Goal: Information Seeking & Learning: Check status

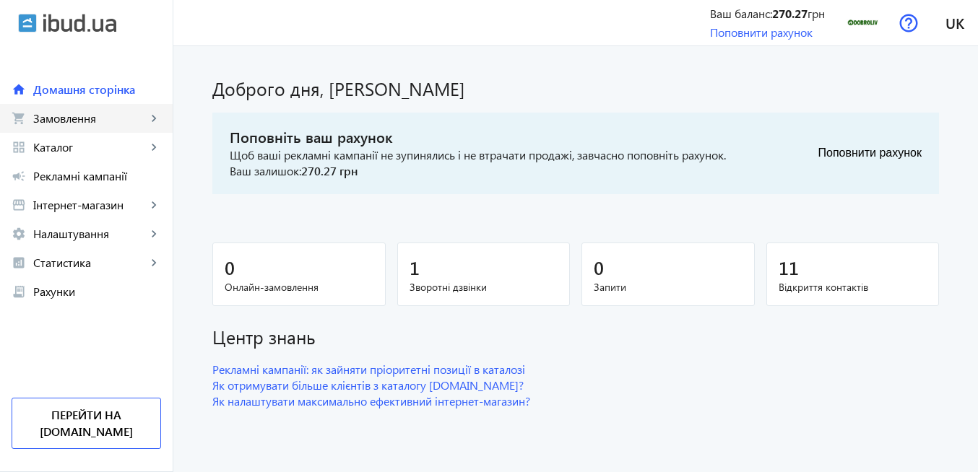
click at [97, 124] on span "Замовлення" at bounding box center [89, 118] width 113 height 14
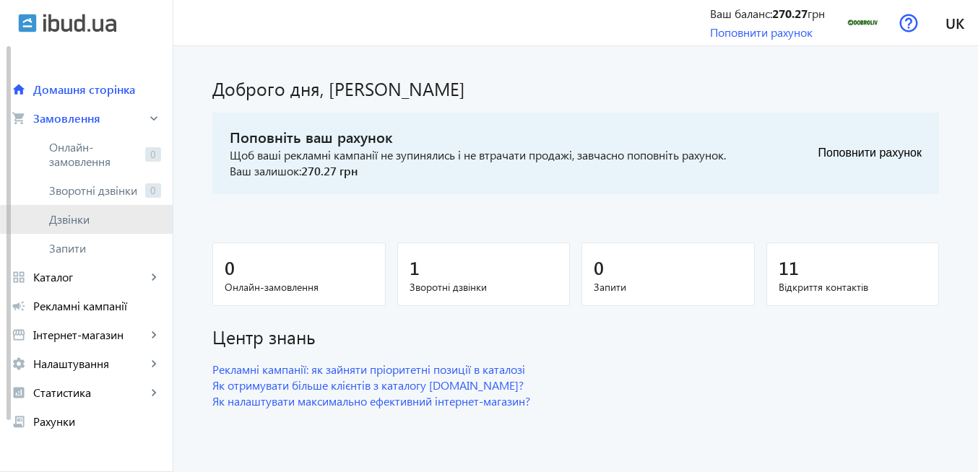
click at [105, 219] on span "Дзвінки" at bounding box center [105, 219] width 112 height 14
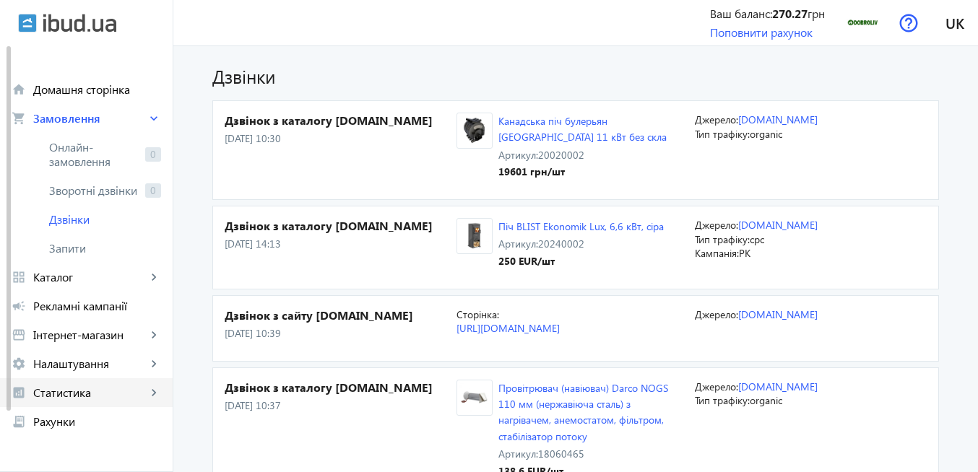
click at [113, 394] on span "Статистика" at bounding box center [89, 393] width 113 height 14
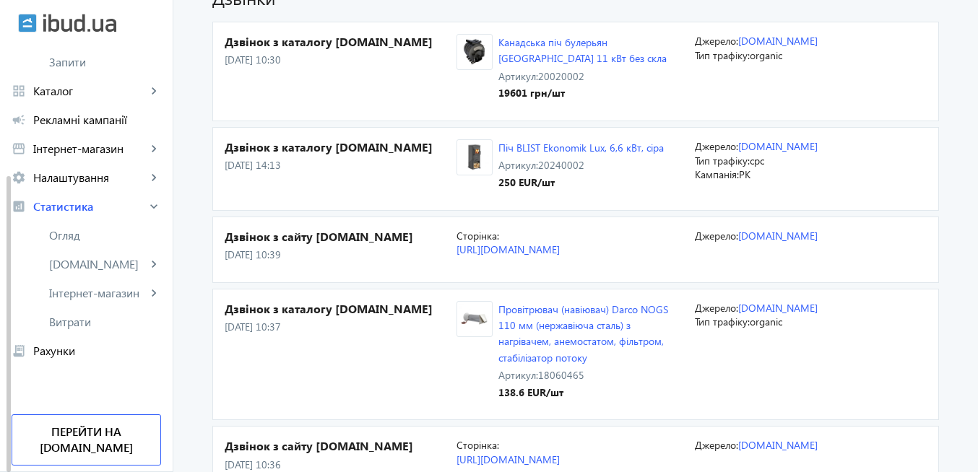
scroll to position [87, 0]
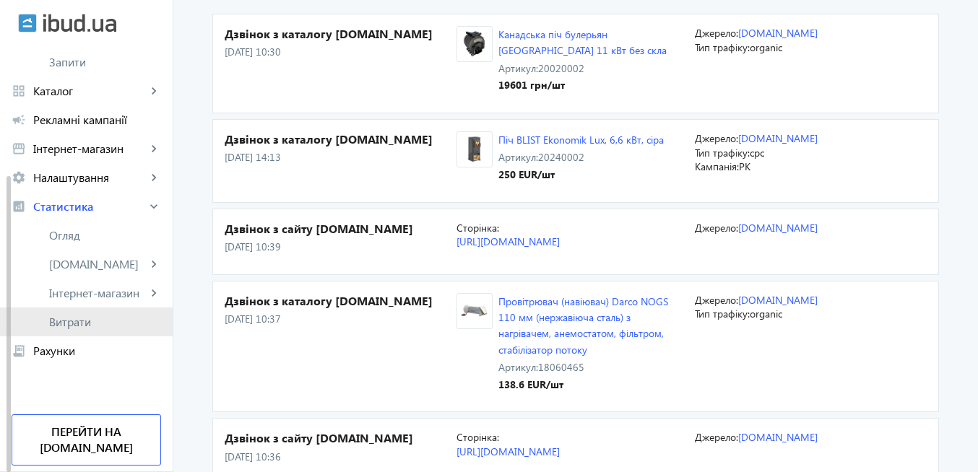
click at [109, 325] on span "Витрати" at bounding box center [105, 322] width 112 height 14
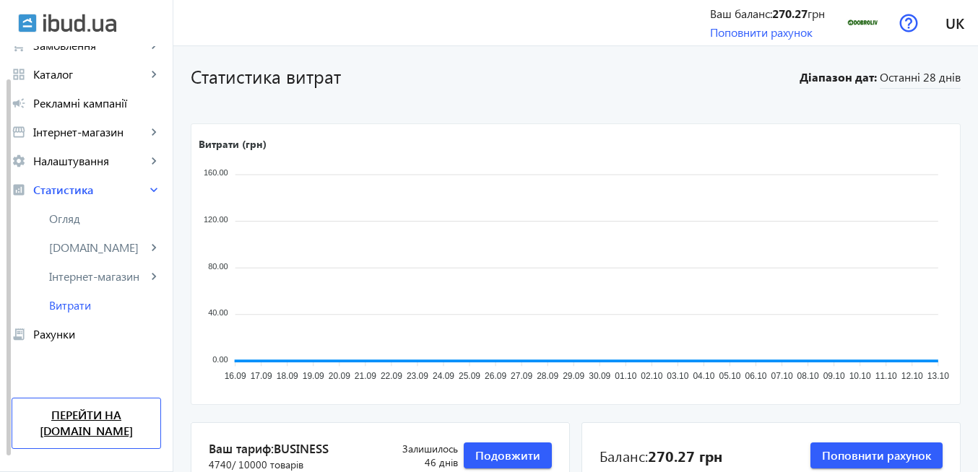
scroll to position [56, 0]
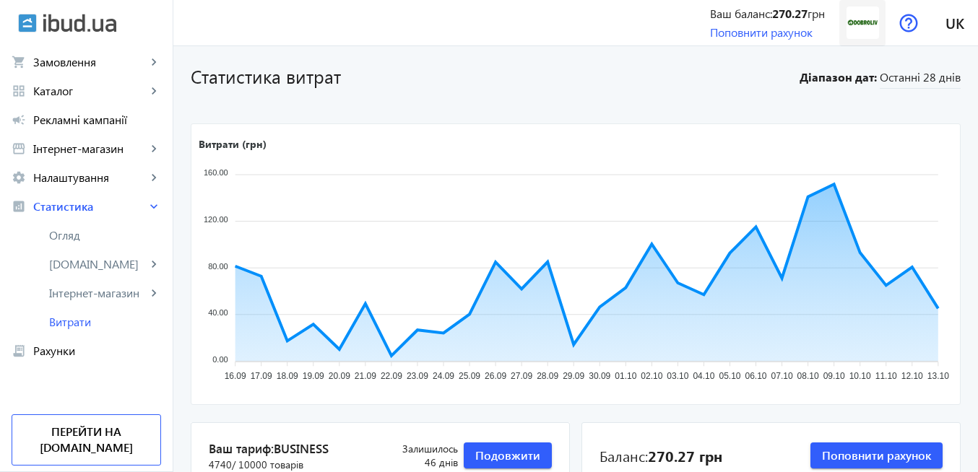
click at [859, 23] on img at bounding box center [863, 23] width 33 height 33
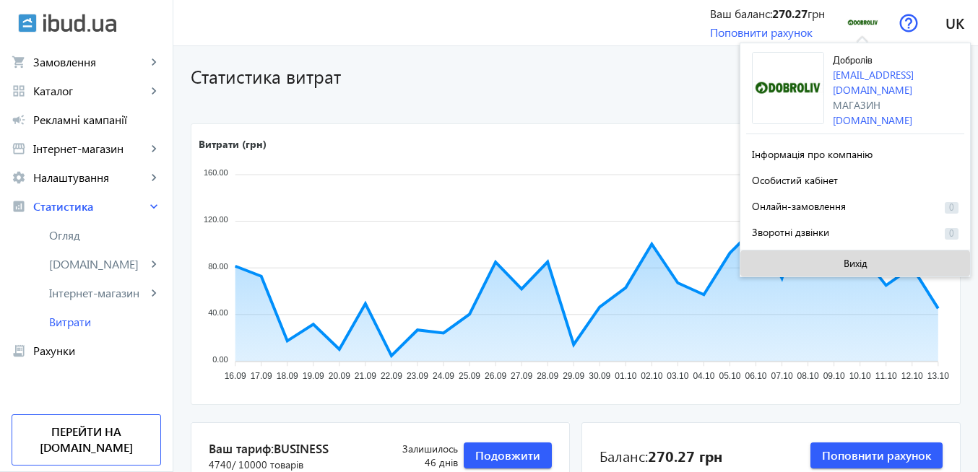
click at [893, 269] on span at bounding box center [855, 263] width 230 height 35
